Goal: Check status: Check status

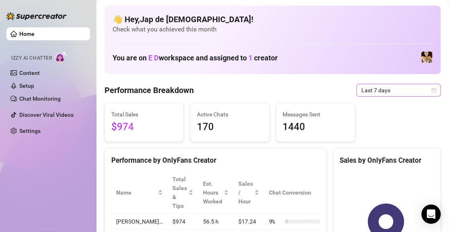
click at [405, 86] on span "Last 7 days" at bounding box center [398, 90] width 75 height 12
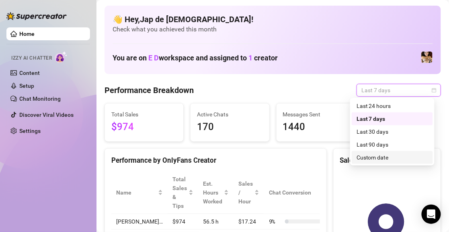
click at [370, 154] on div "Custom date" at bounding box center [393, 157] width 72 height 9
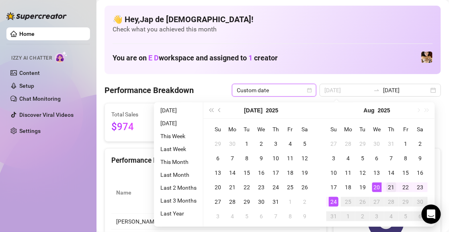
type input "[DATE]"
click at [391, 187] on div "21" at bounding box center [392, 187] width 10 height 10
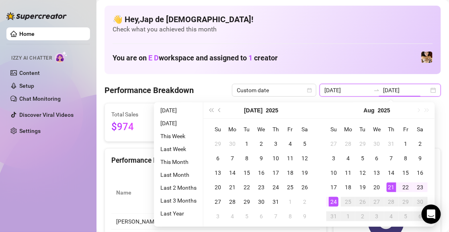
type input "[DATE]"
click at [333, 198] on div "24" at bounding box center [334, 202] width 10 height 10
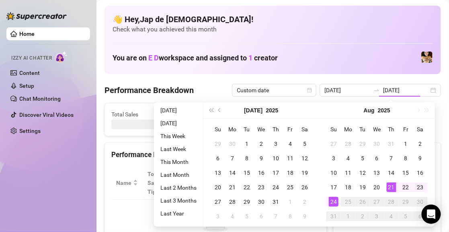
type input "[DATE]"
